Goal: Task Accomplishment & Management: Manage account settings

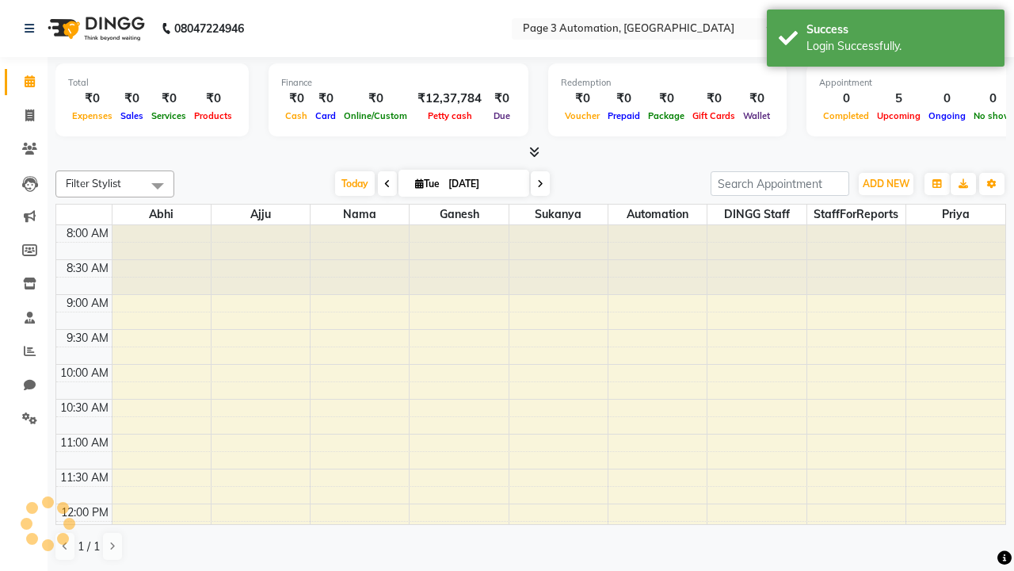
select select "en"
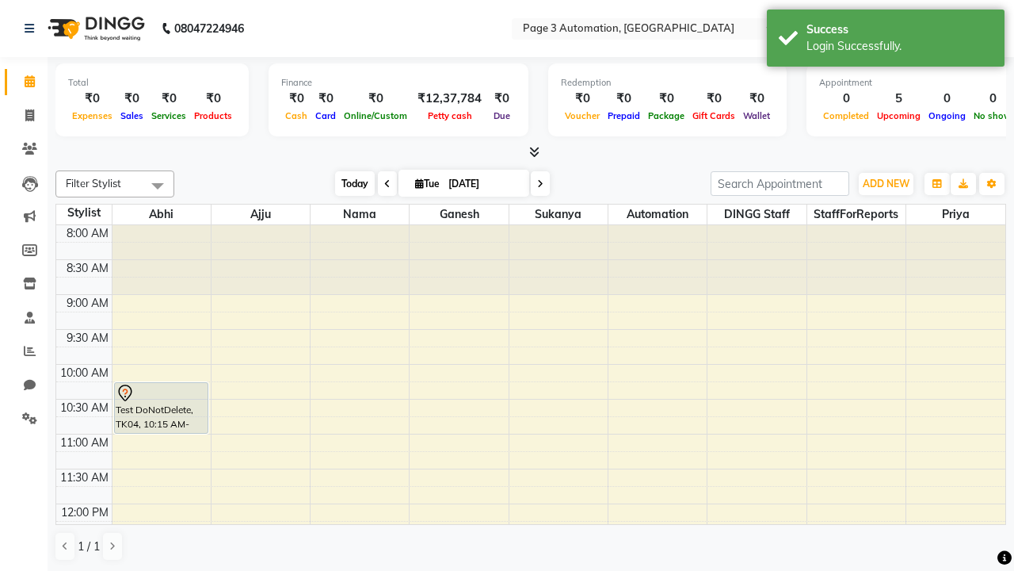
click at [347, 183] on span "Today" at bounding box center [355, 183] width 40 height 25
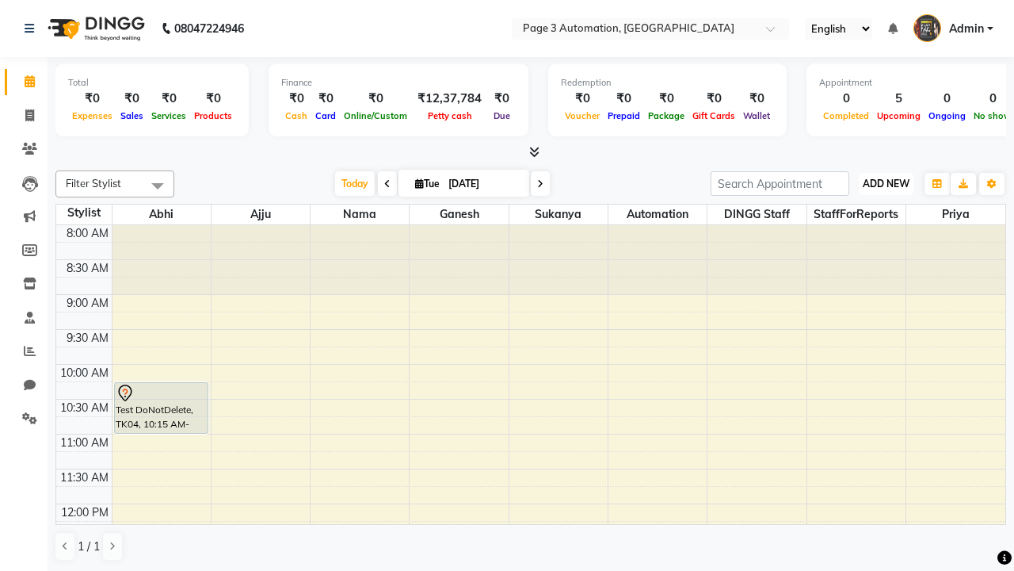
click at [886, 183] on span "ADD NEW" at bounding box center [886, 184] width 47 height 12
click at [0, 0] on button "Add Appointment" at bounding box center [0, 0] width 0 height 0
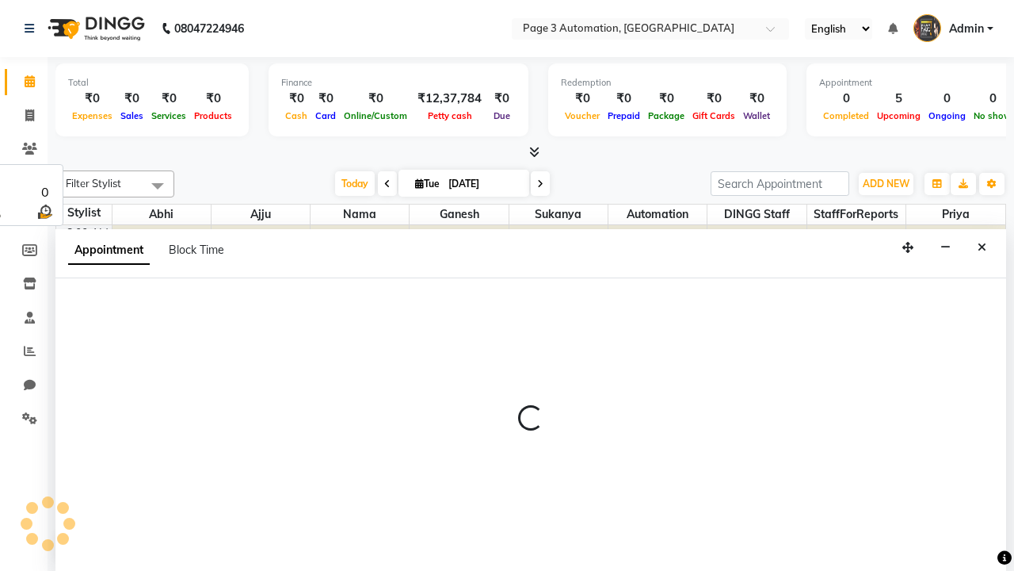
select select "tentative"
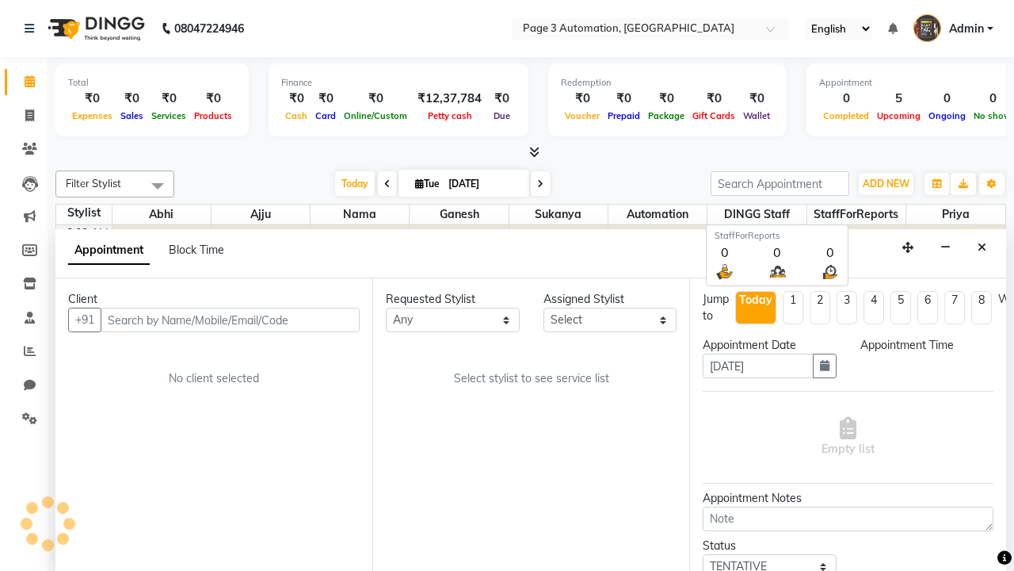
scroll to position [1, 0]
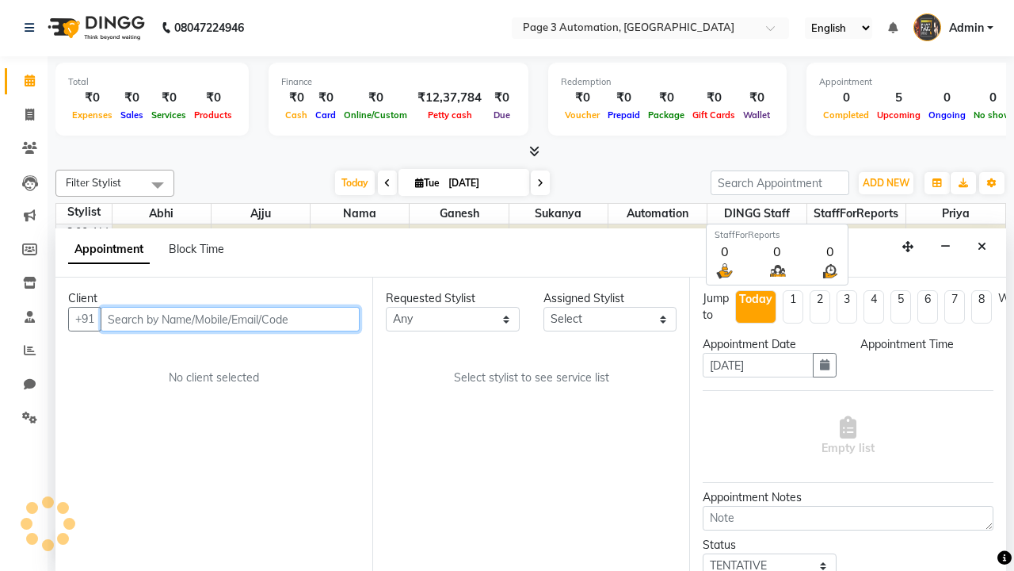
select select "540"
type input "7090909091"
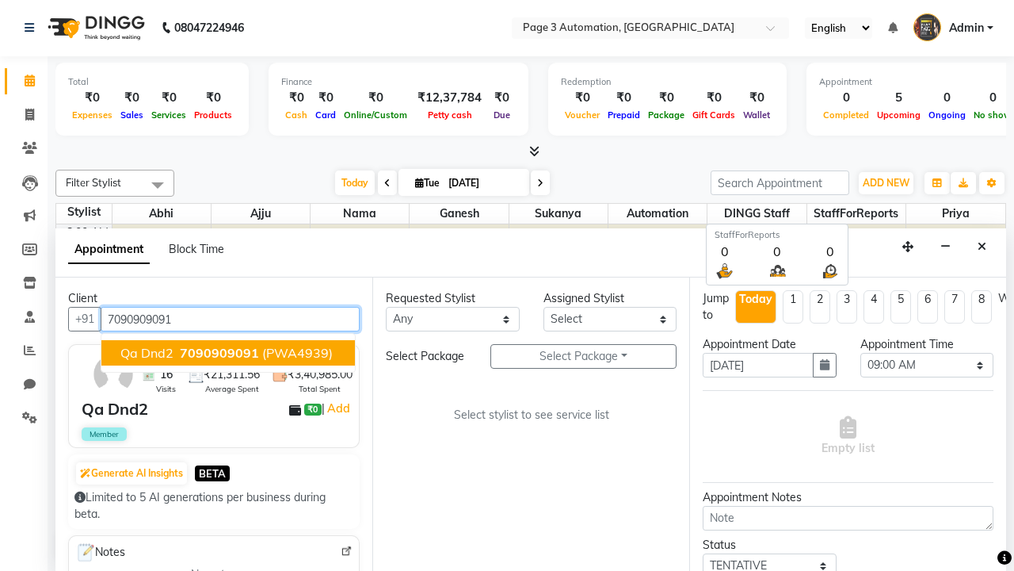
click at [228, 353] on span "7090909091" at bounding box center [219, 353] width 79 height 16
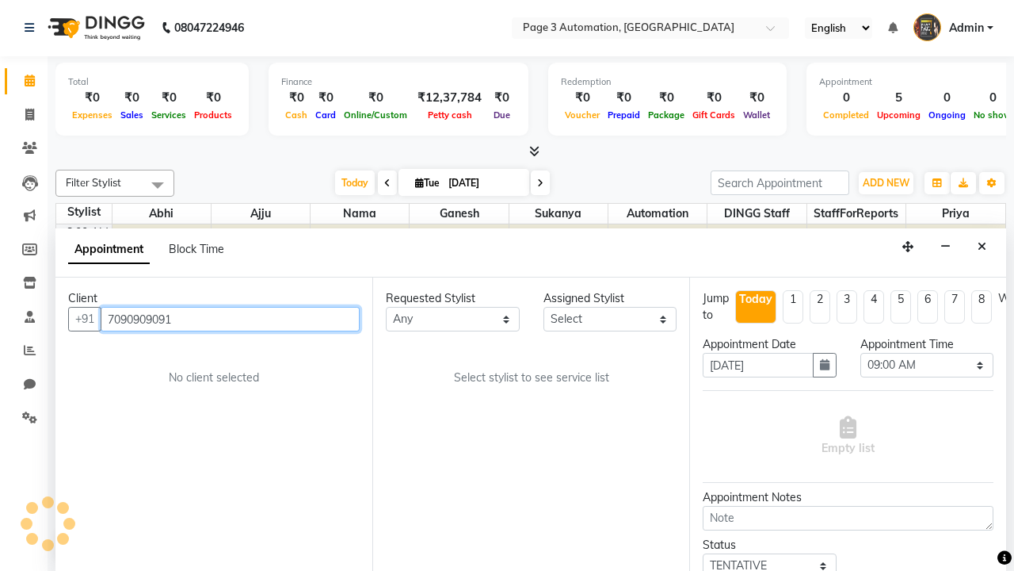
select select "712"
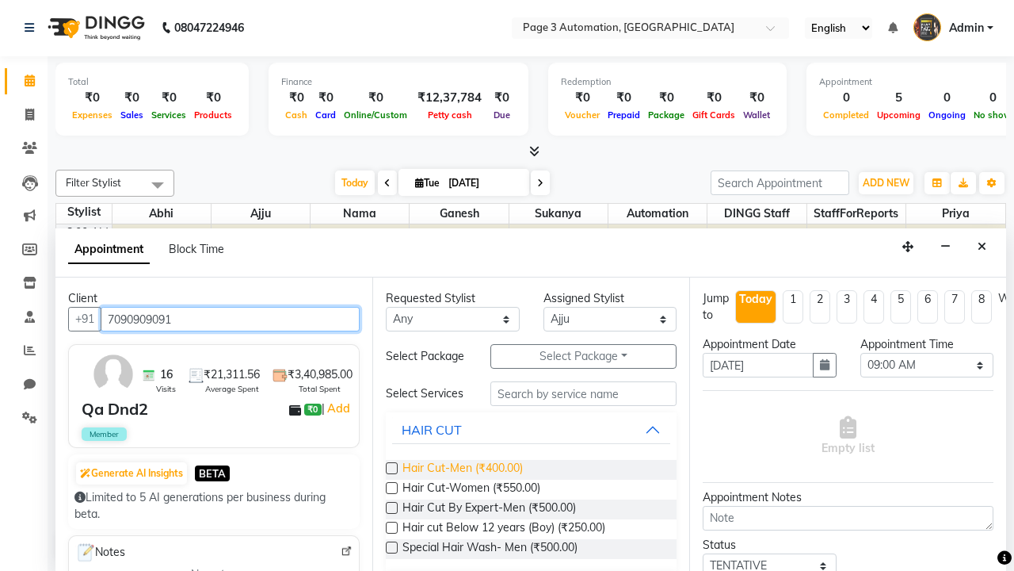
type input "7090909091"
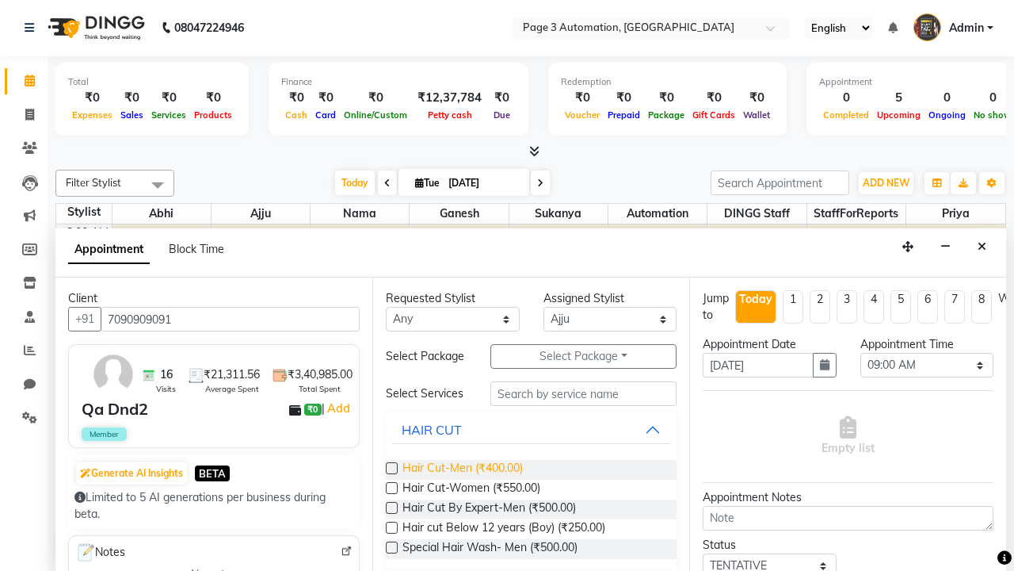
click at [462, 469] on span "Hair Cut-Men (₹400.00)" at bounding box center [463, 470] width 120 height 20
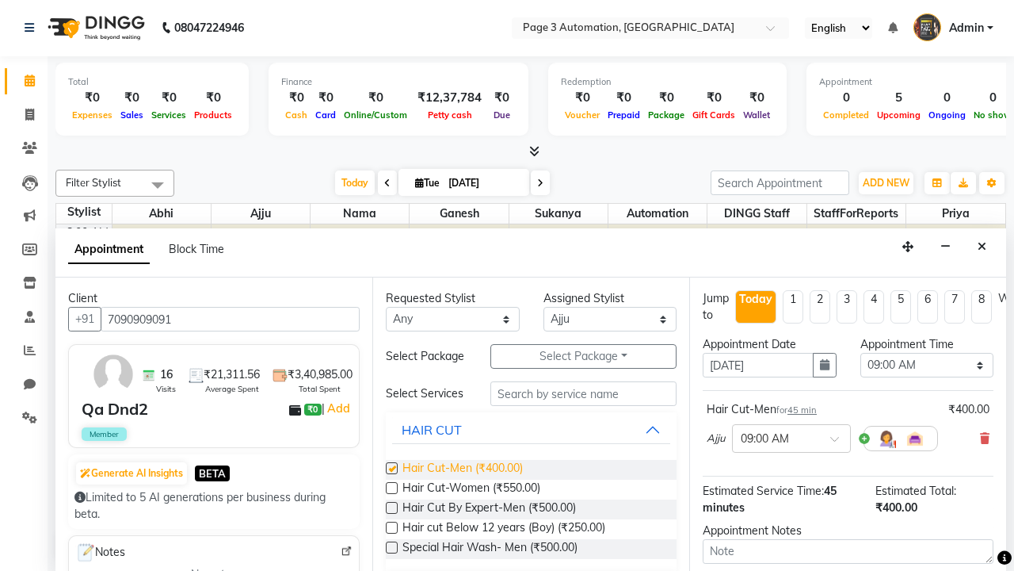
checkbox input "false"
click at [471, 489] on span "Hair Cut-Women (₹550.00)" at bounding box center [472, 489] width 138 height 20
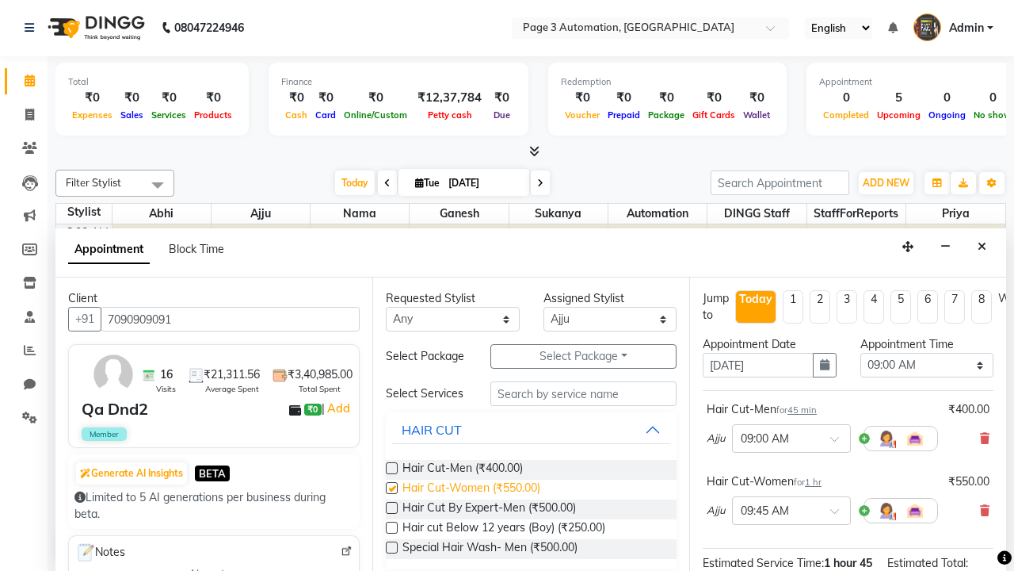
checkbox input "false"
select select "690"
type textarea "This Appointment is created by Automation Test"
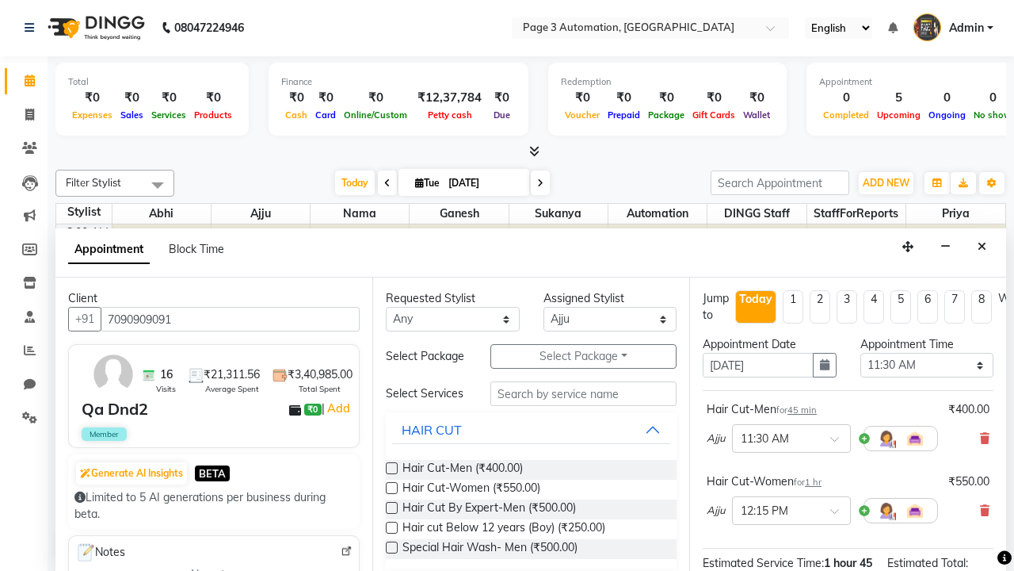
checkbox input "true"
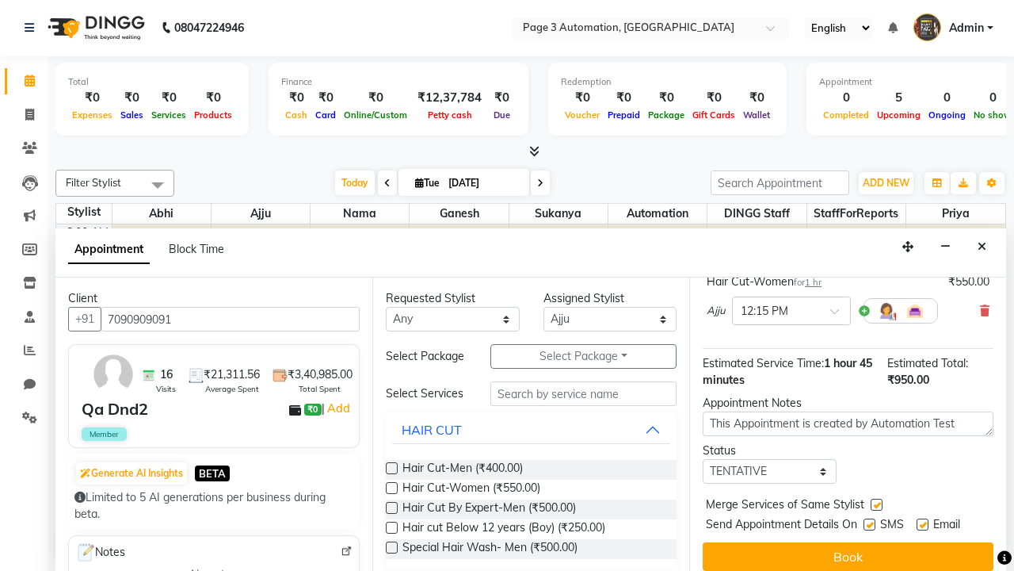
click at [869, 524] on label at bounding box center [870, 524] width 12 height 12
click at [869, 524] on input "checkbox" at bounding box center [869, 526] width 10 height 10
checkbox input "false"
click at [922, 524] on label at bounding box center [923, 524] width 12 height 12
click at [922, 524] on input "checkbox" at bounding box center [922, 526] width 10 height 10
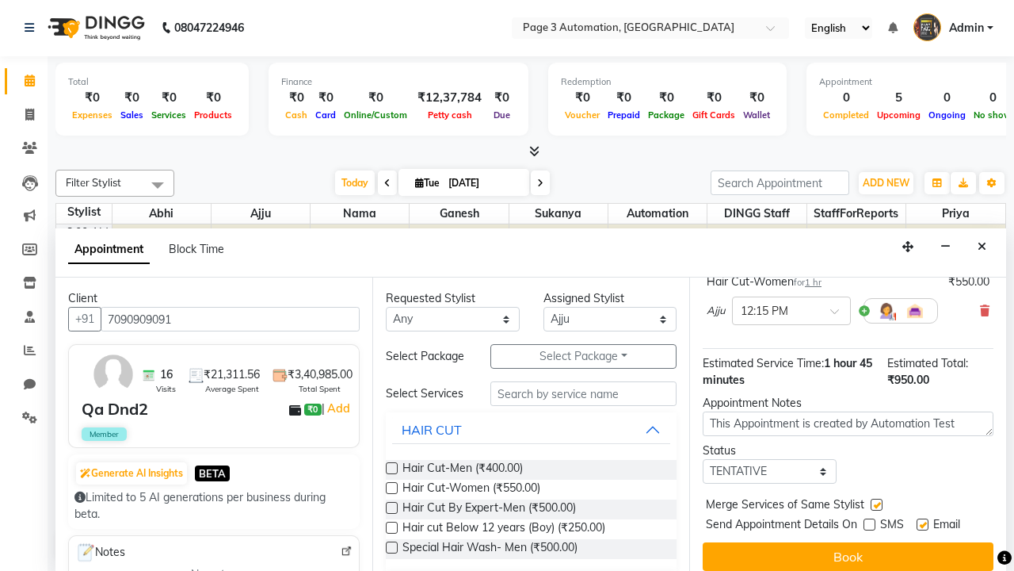
checkbox input "false"
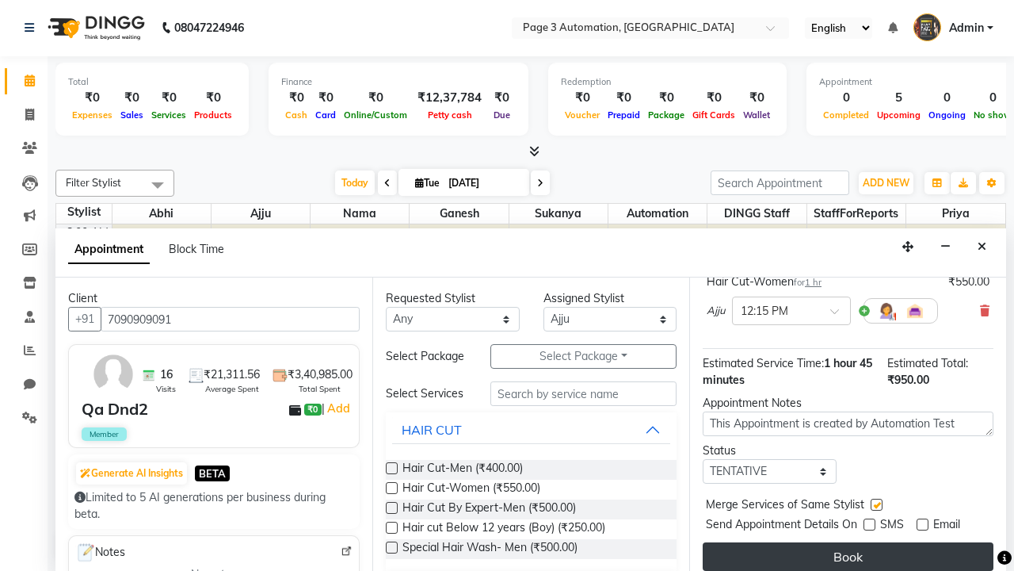
click at [848, 556] on button "Book" at bounding box center [848, 556] width 291 height 29
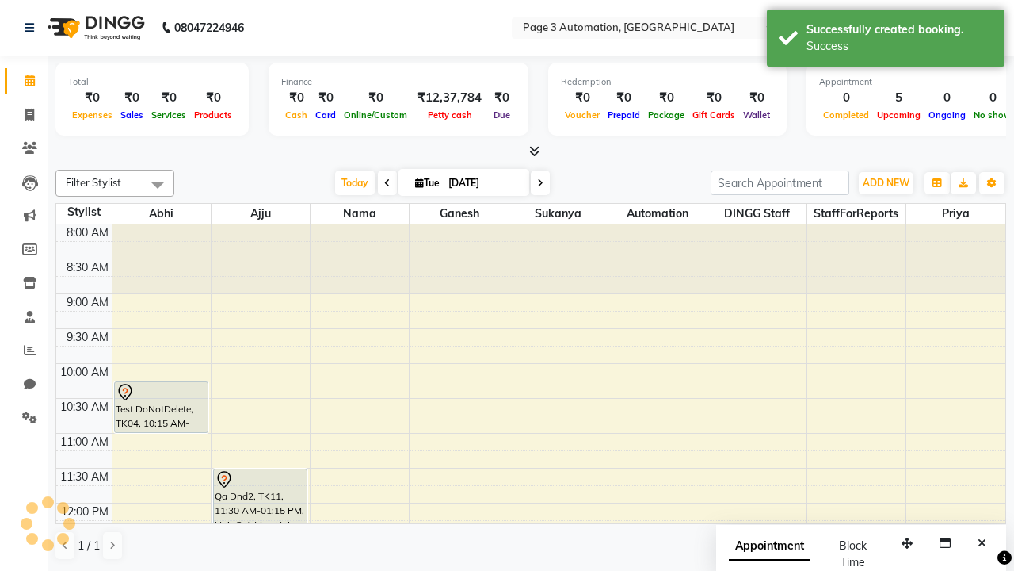
scroll to position [0, 0]
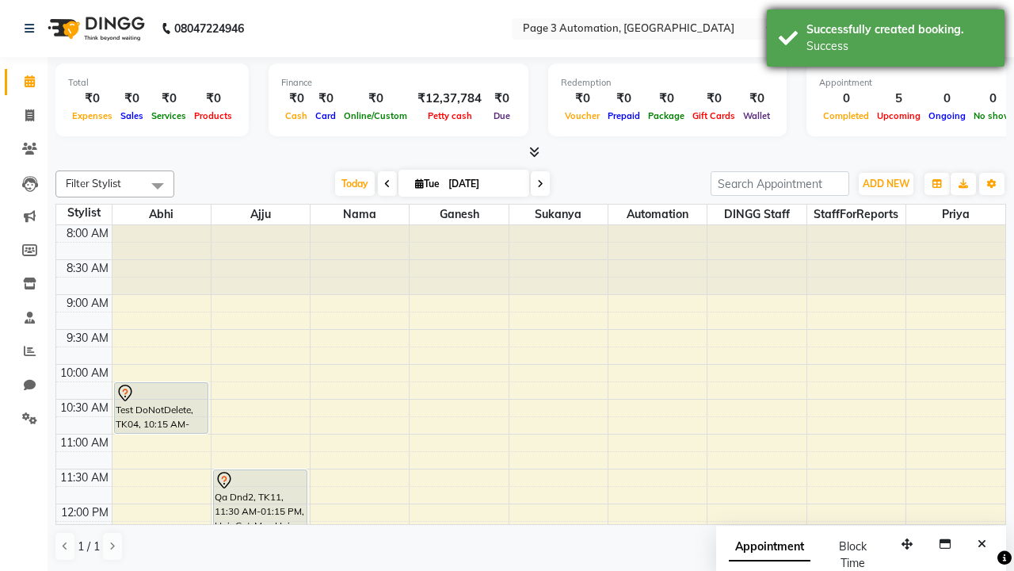
click at [886, 40] on div "Success" at bounding box center [900, 46] width 186 height 17
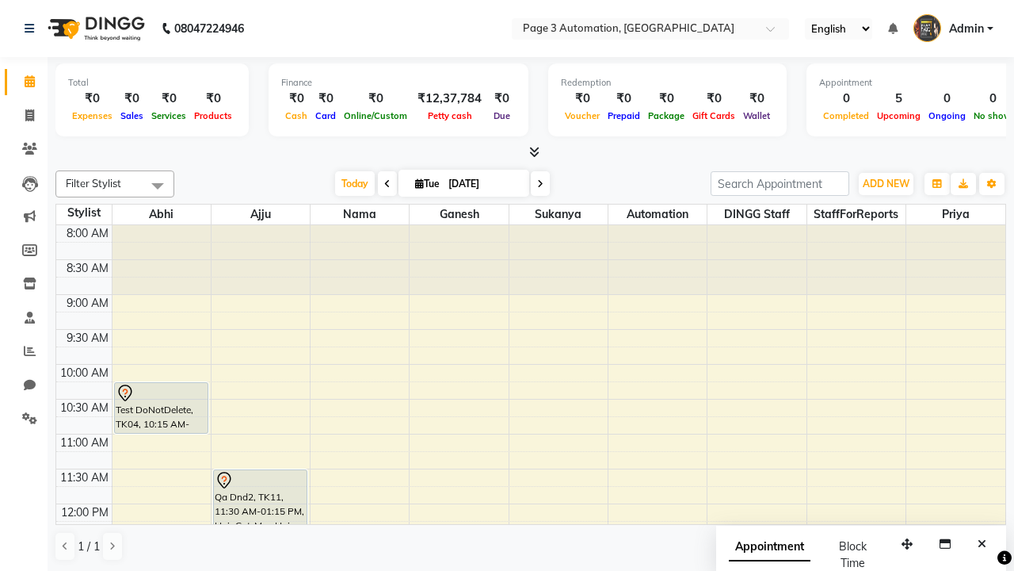
click at [158, 185] on span at bounding box center [158, 185] width 32 height 30
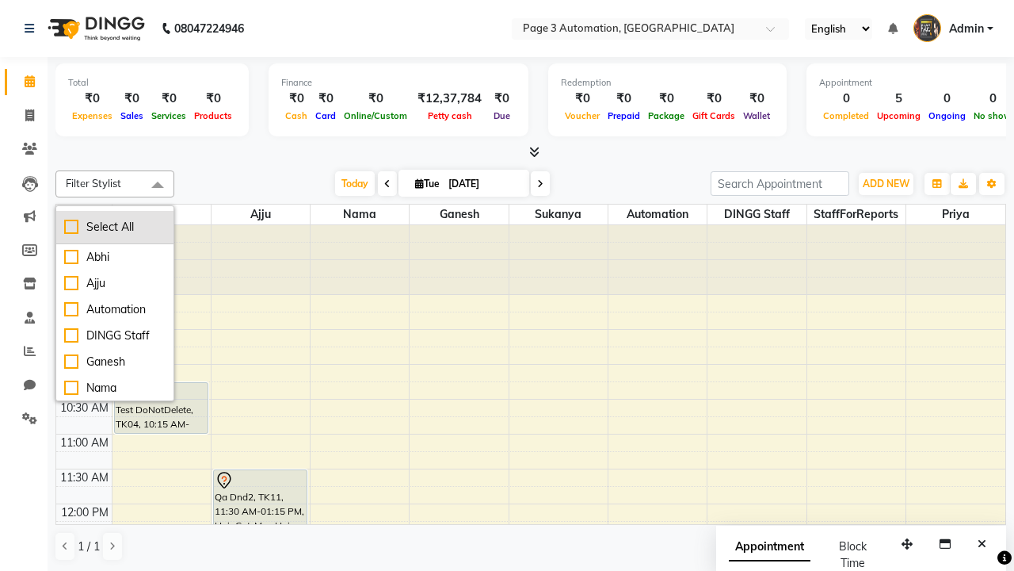
click at [115, 227] on div "Select All" at bounding box center [114, 227] width 101 height 17
checkbox input "true"
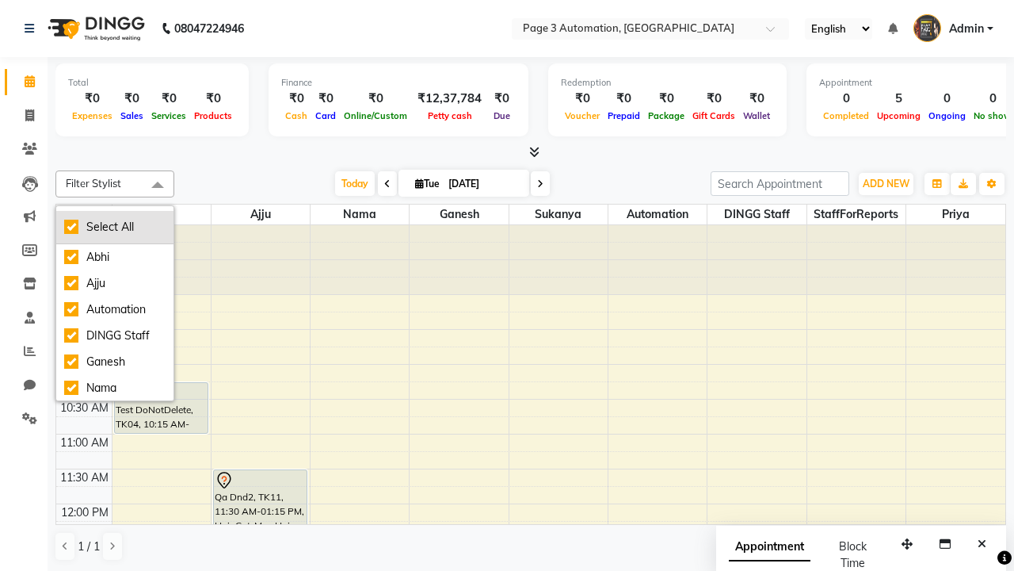
checkbox input "true"
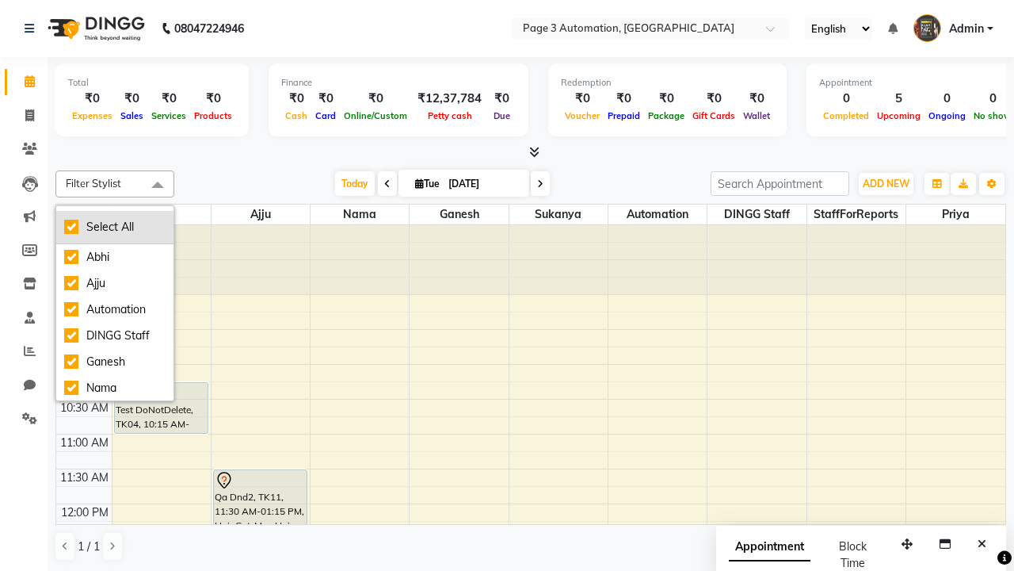
checkbox input "true"
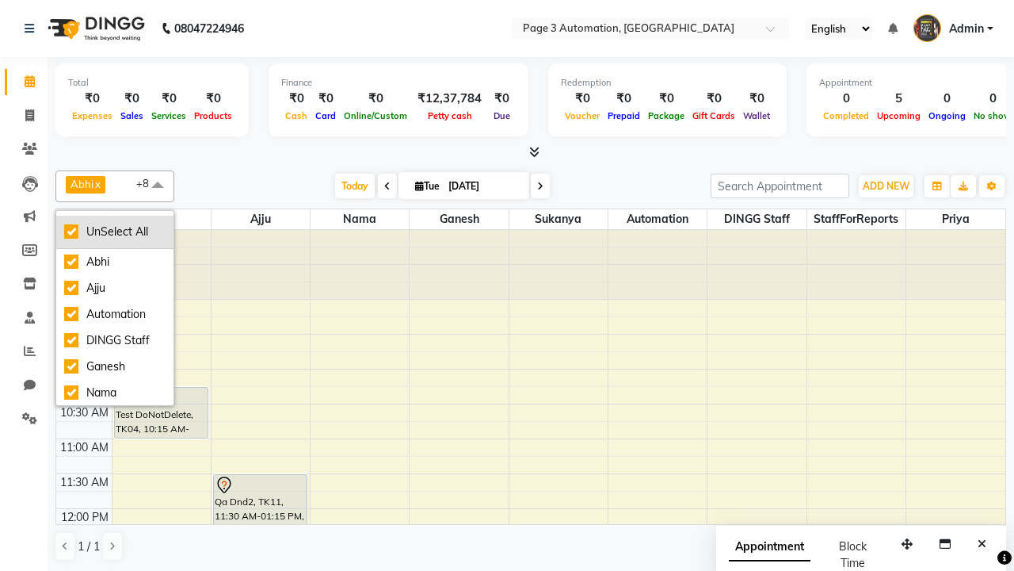
click at [115, 231] on div "UnSelect All" at bounding box center [114, 231] width 101 height 17
checkbox input "false"
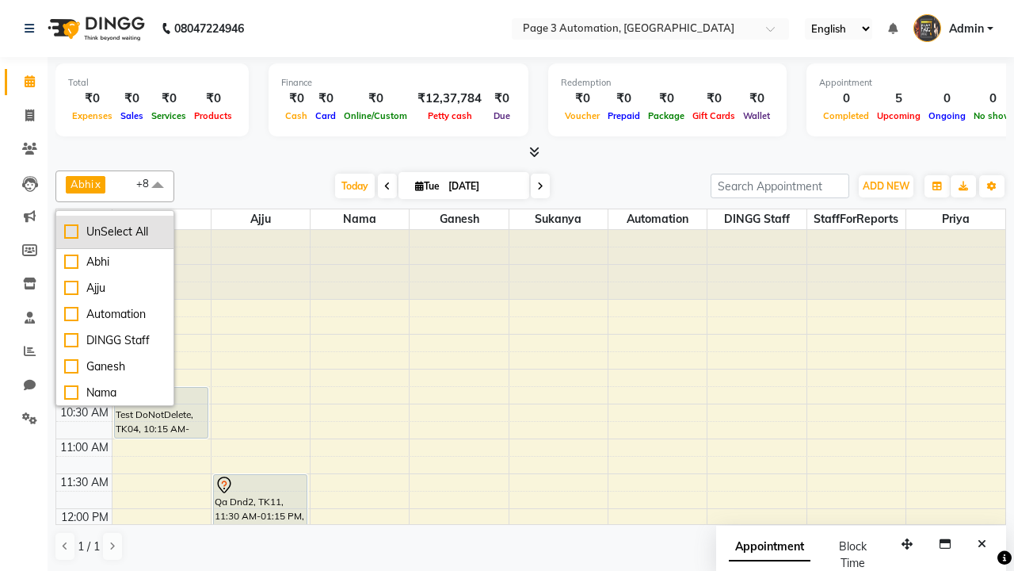
checkbox input "false"
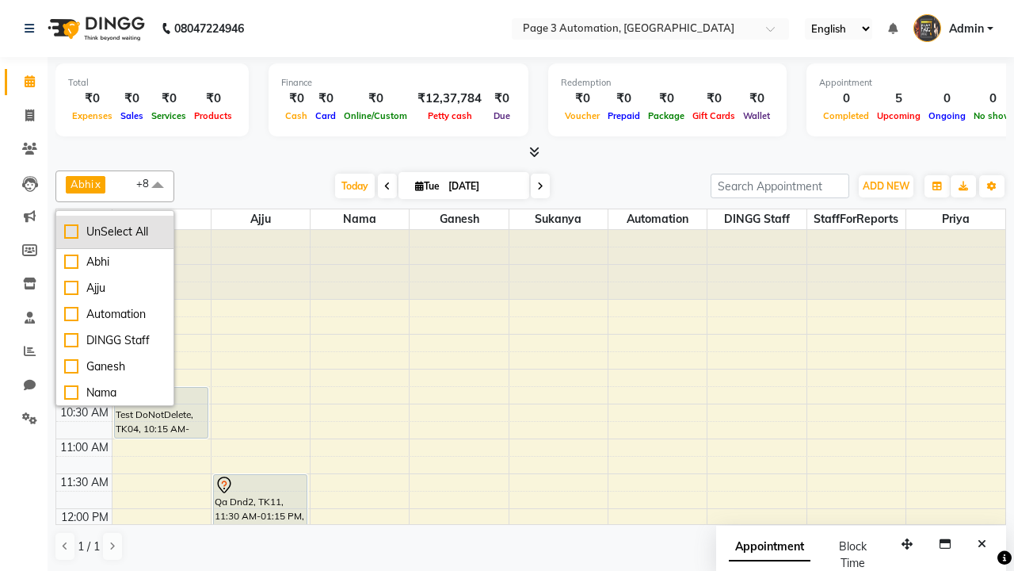
checkbox input "false"
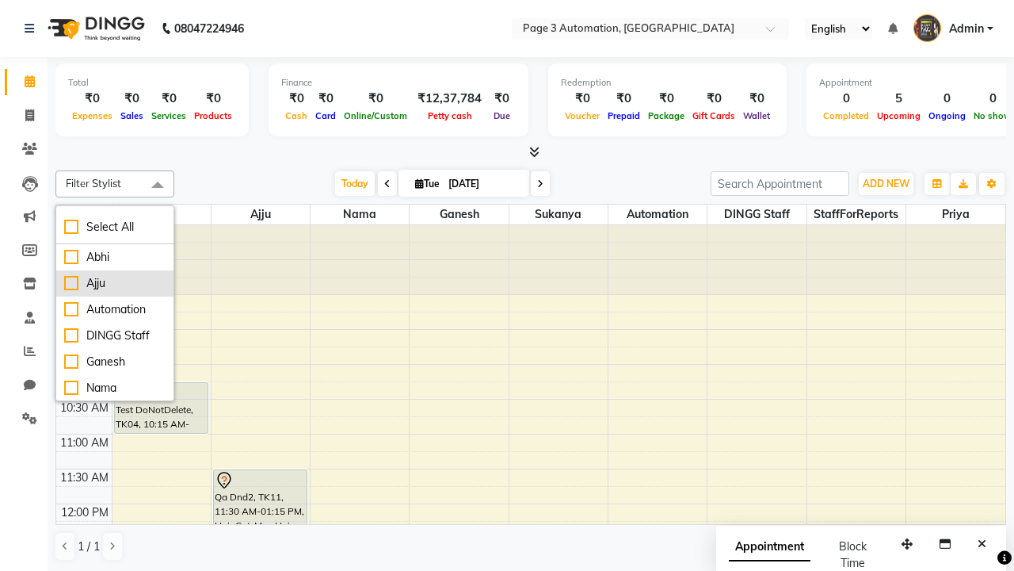
click at [115, 283] on div "Ajju" at bounding box center [114, 283] width 101 height 17
checkbox input "true"
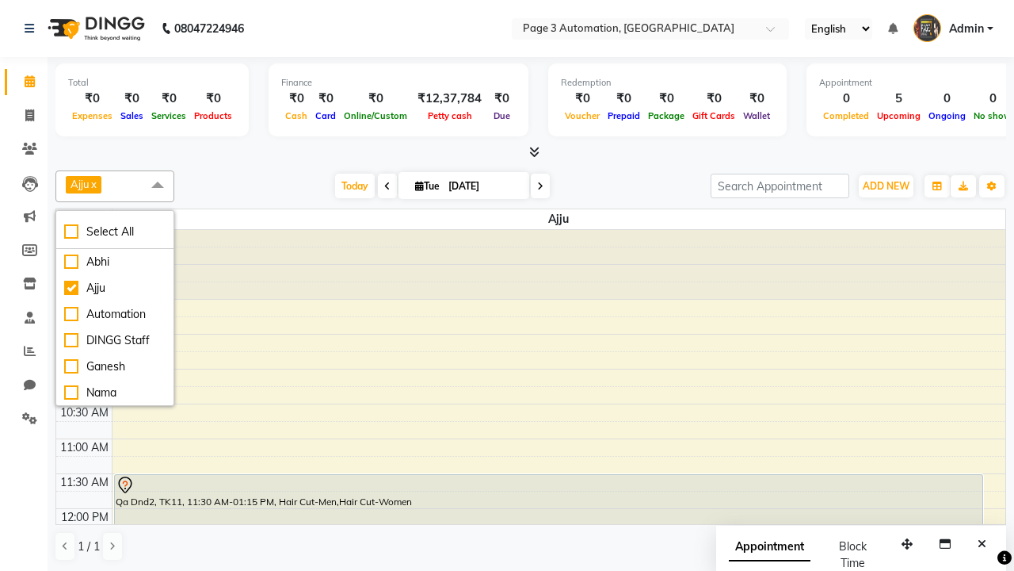
click at [158, 185] on span at bounding box center [158, 185] width 32 height 30
click at [548, 475] on div "Qa Dnd2, TK11, 11:30 AM-01:15 PM, Hair Cut-Men,Hair Cut-Women" at bounding box center [549, 535] width 868 height 120
select select "7"
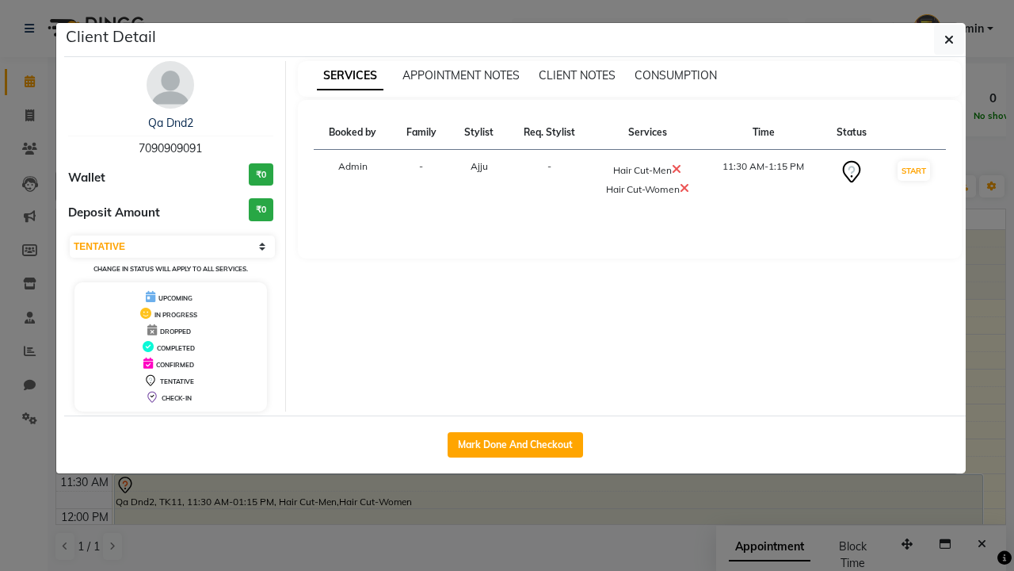
scroll to position [71, 0]
click at [515, 444] on button "Mark Done And Checkout" at bounding box center [516, 444] width 136 height 25
select select "2774"
select select "service"
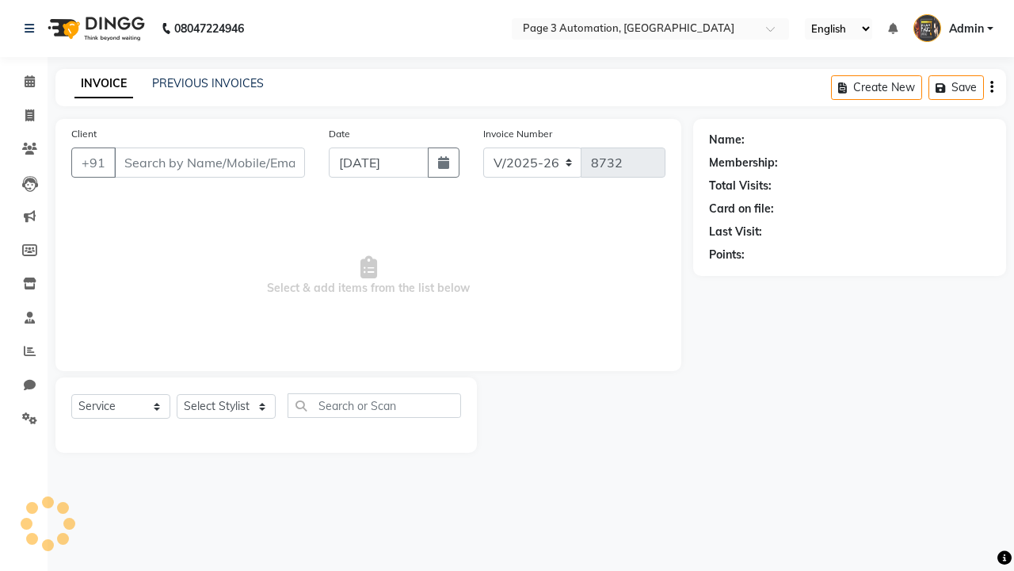
type input "7090909091"
select select "712"
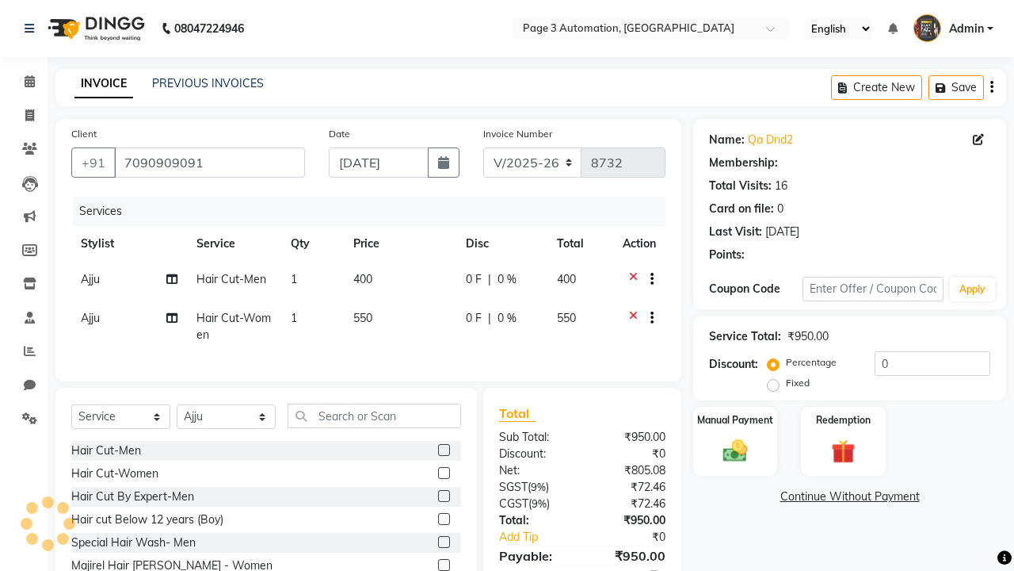
select select "1: Object"
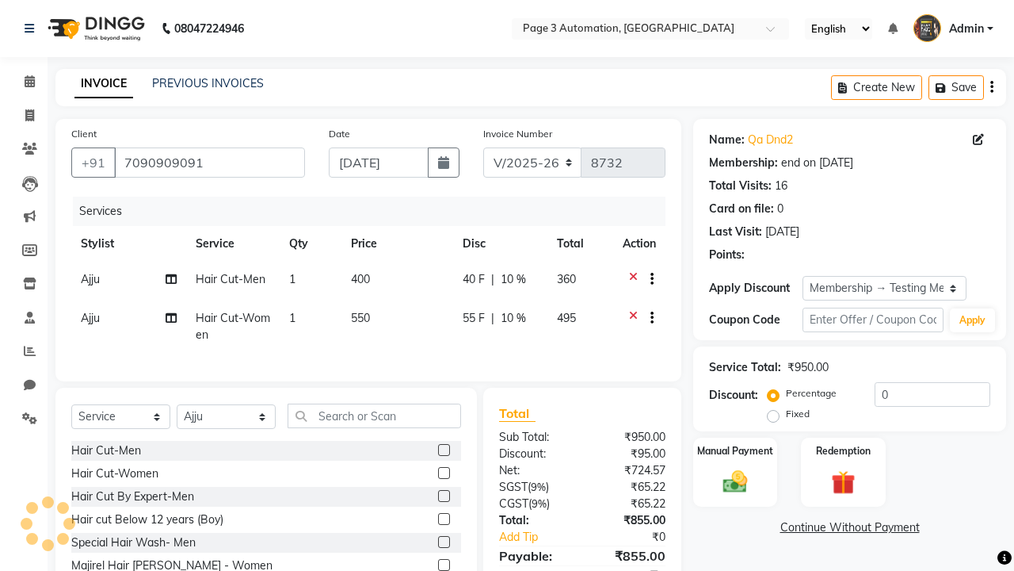
type input "10"
click at [633, 319] on icon at bounding box center [633, 320] width 9 height 20
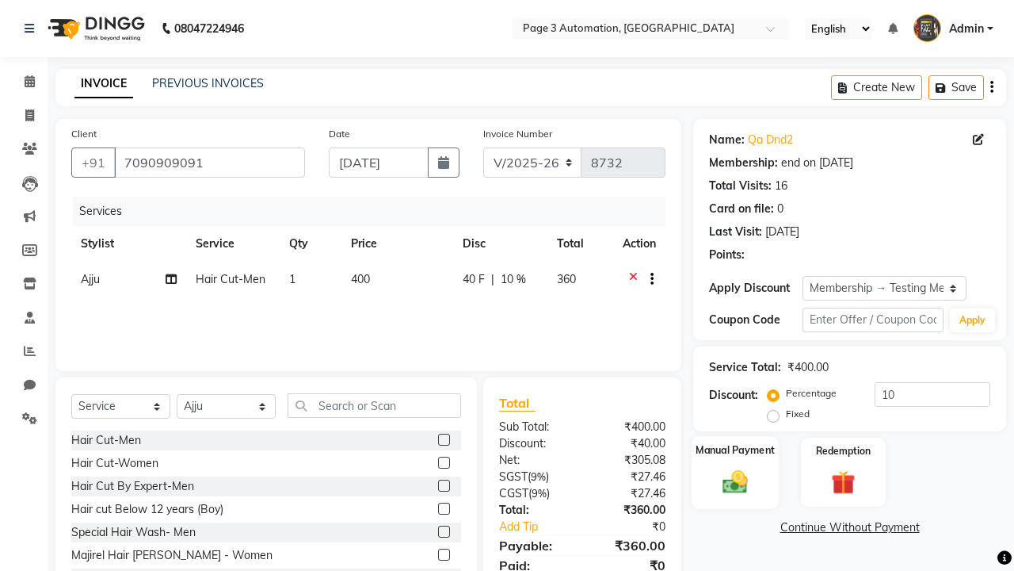
click at [735, 450] on label "Manual Payment" at bounding box center [735, 449] width 79 height 15
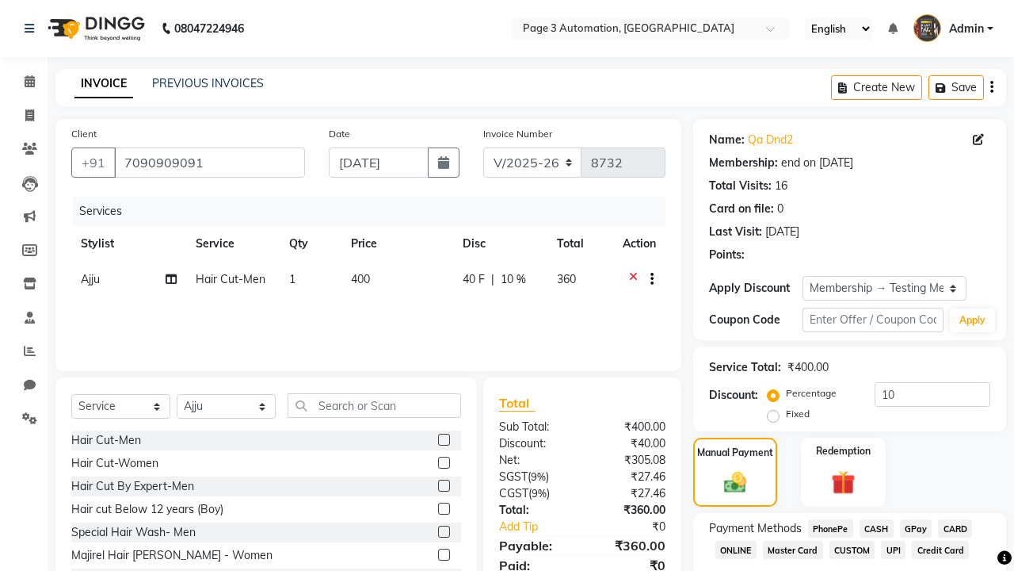
click at [877, 528] on span "CASH" at bounding box center [877, 528] width 34 height 18
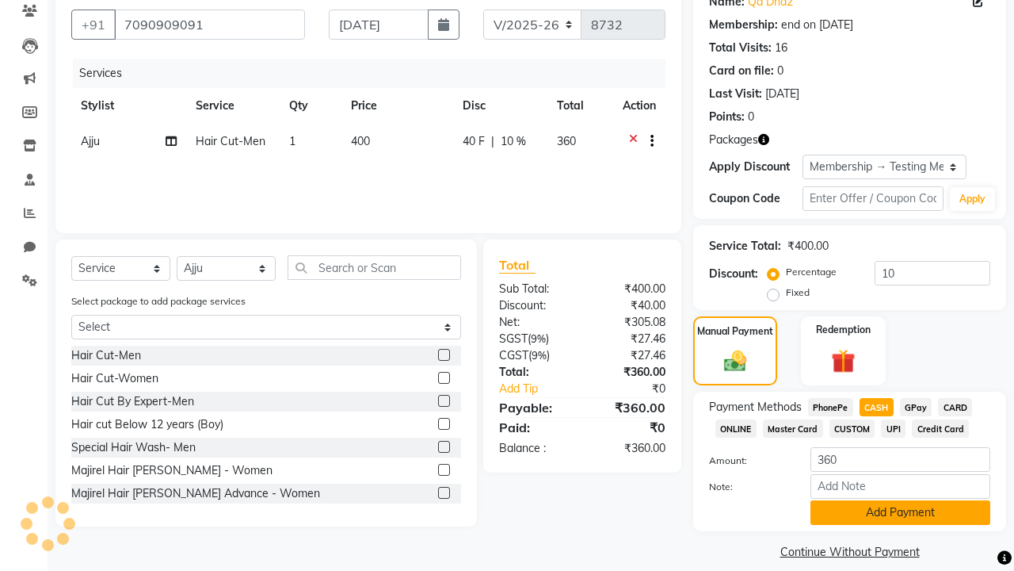
click at [900, 512] on button "Add Payment" at bounding box center [901, 512] width 180 height 25
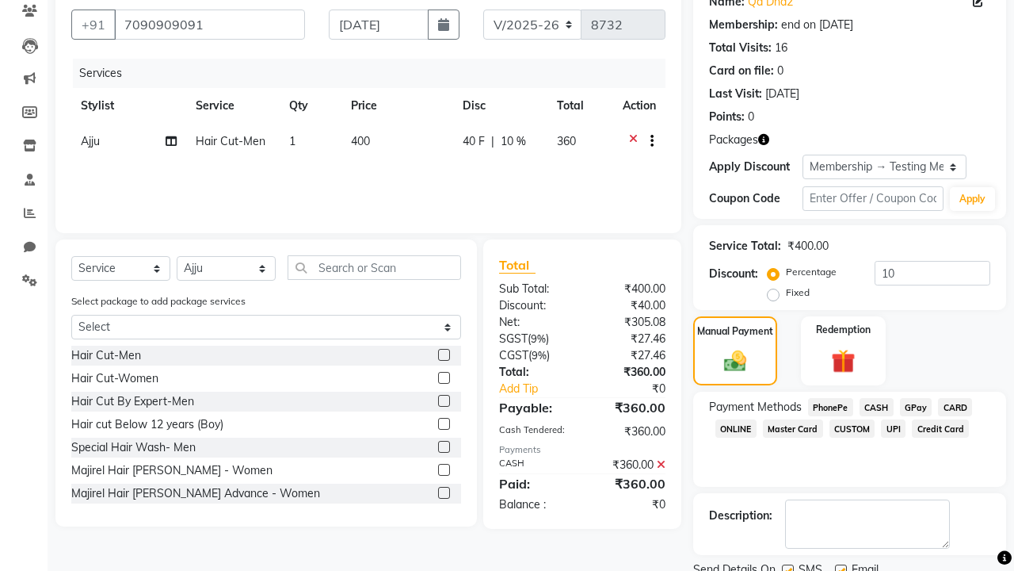
click at [788, 564] on label at bounding box center [788, 570] width 12 height 12
click at [788, 566] on input "checkbox" at bounding box center [787, 571] width 10 height 10
checkbox input "false"
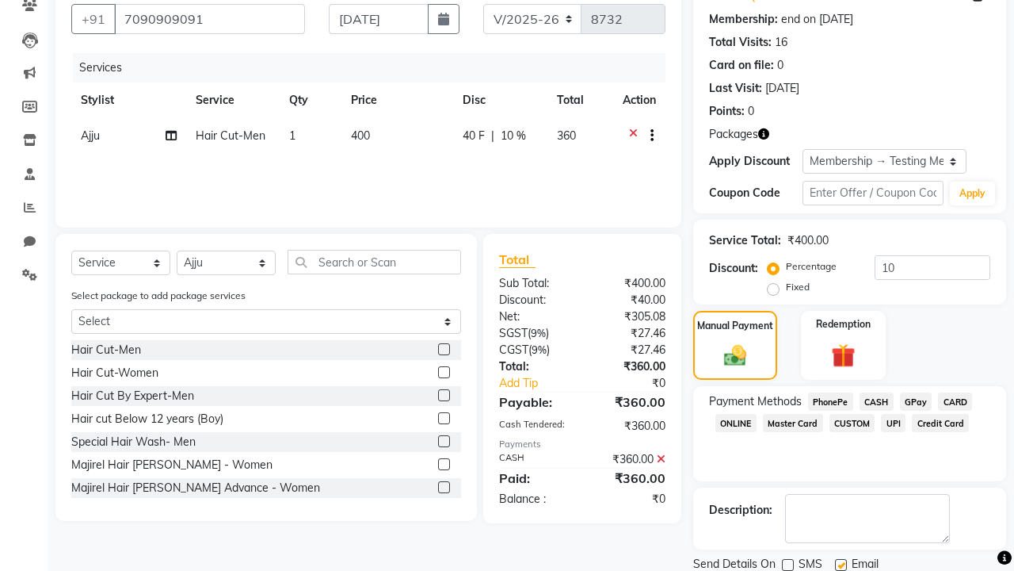
click at [841, 564] on label at bounding box center [841, 565] width 12 height 12
click at [841, 564] on input "checkbox" at bounding box center [840, 565] width 10 height 10
checkbox input "false"
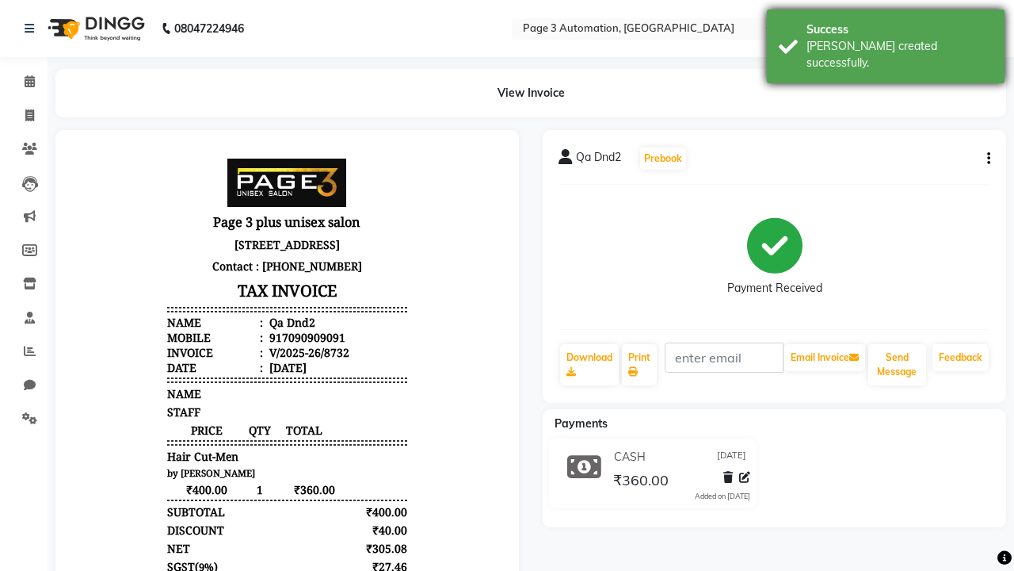
click at [886, 40] on div "[PERSON_NAME] created successfully." at bounding box center [900, 54] width 186 height 33
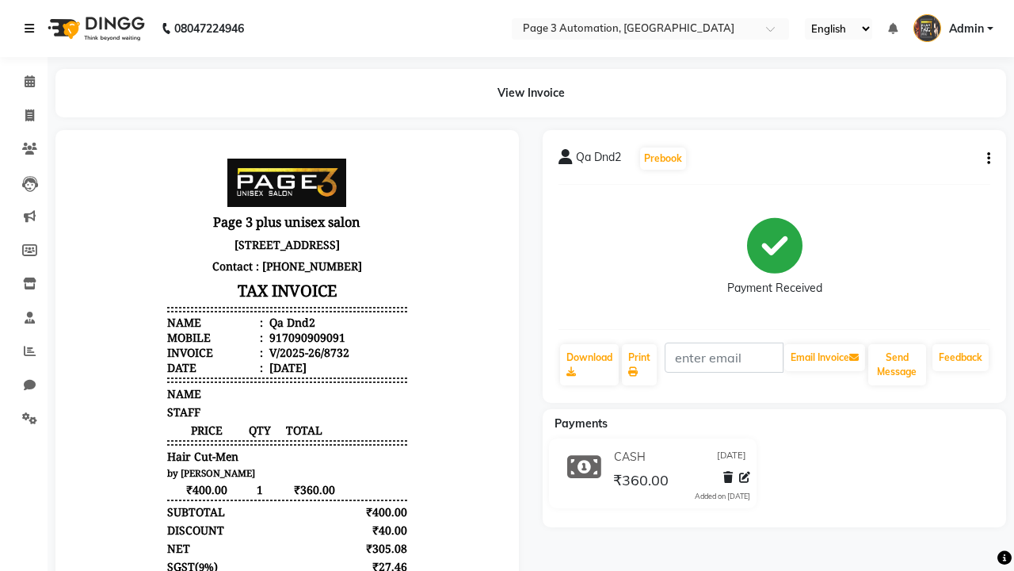
click at [32, 29] on icon at bounding box center [30, 28] width 10 height 11
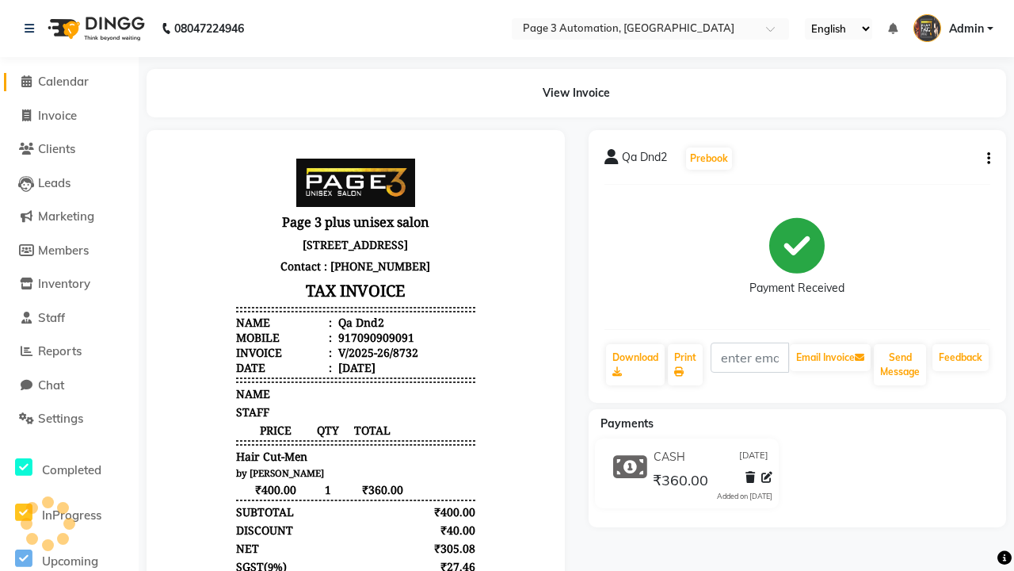
click at [69, 82] on span "Calendar" at bounding box center [63, 81] width 51 height 15
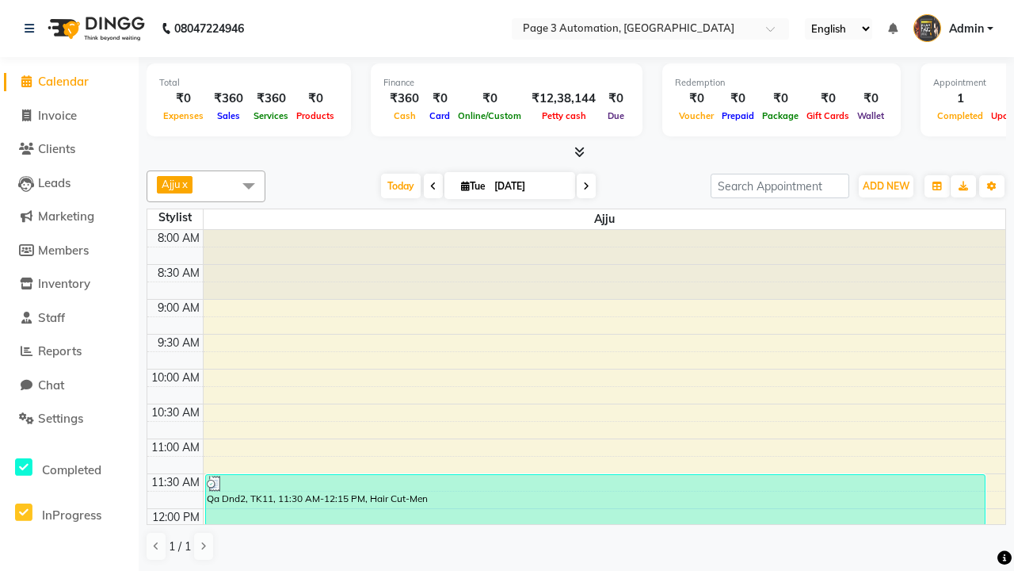
click at [595, 498] on div "Qa Dnd2, TK11, 11:30 AM-12:15 PM, Hair Cut-Men" at bounding box center [595, 500] width 779 height 50
select select "3"
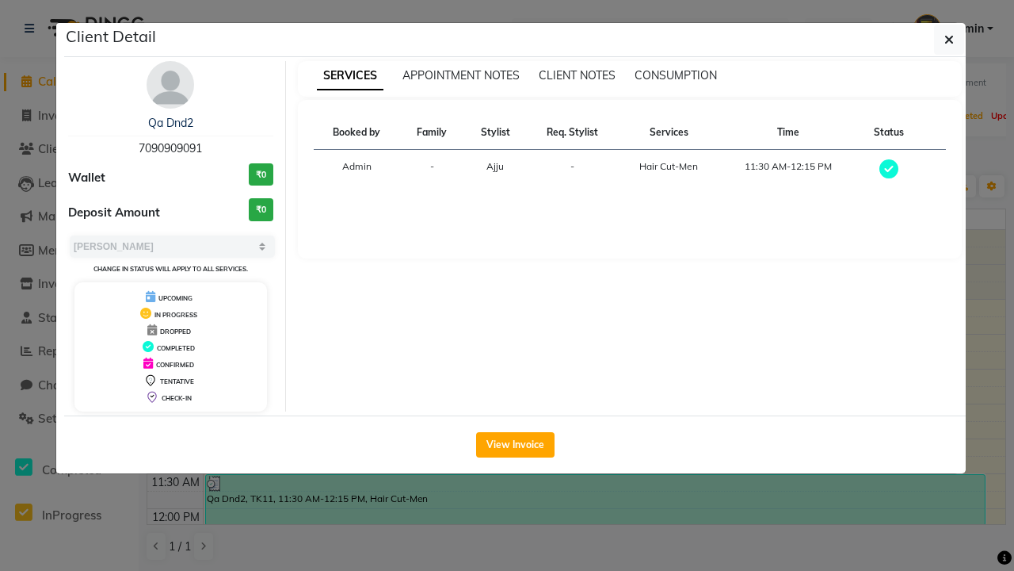
scroll to position [1, 0]
click at [949, 40] on icon "button" at bounding box center [950, 39] width 10 height 13
